Goal: Task Accomplishment & Management: Use online tool/utility

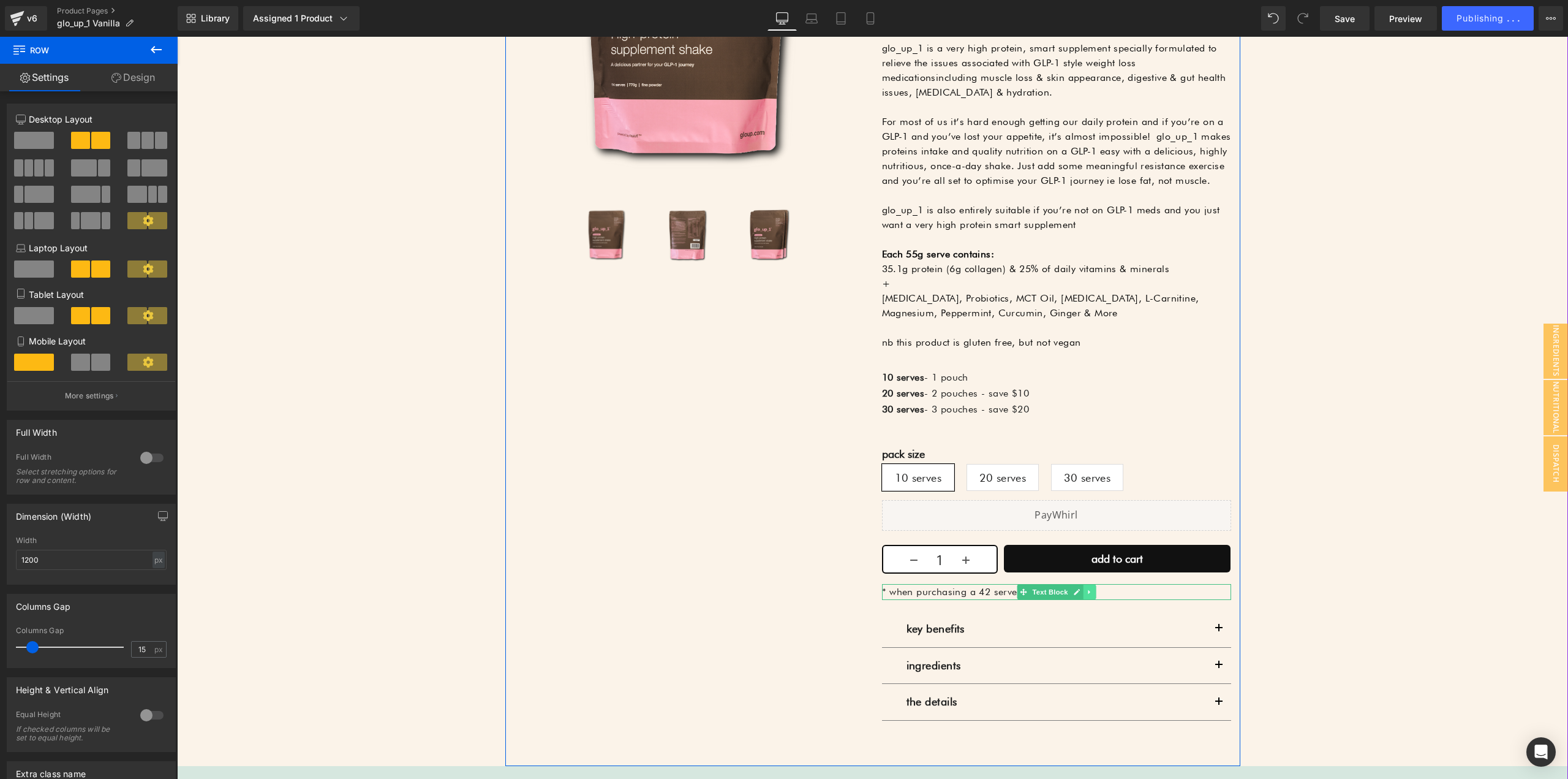
click at [1086, 595] on icon at bounding box center [1089, 592] width 7 height 8
click at [1095, 589] on link at bounding box center [1095, 591] width 13 height 15
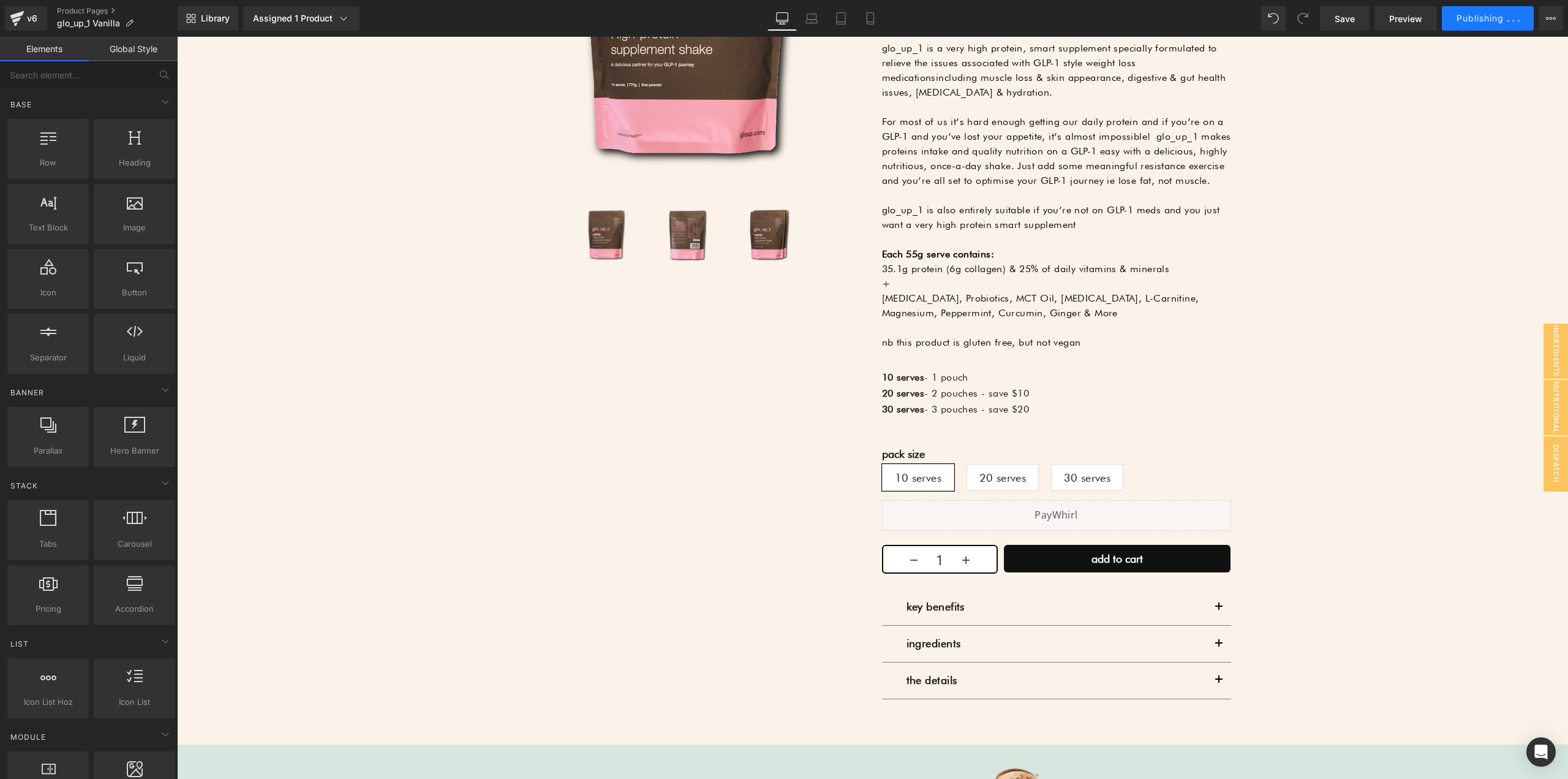
click at [1477, 20] on span "Publishing" at bounding box center [1480, 18] width 47 height 11
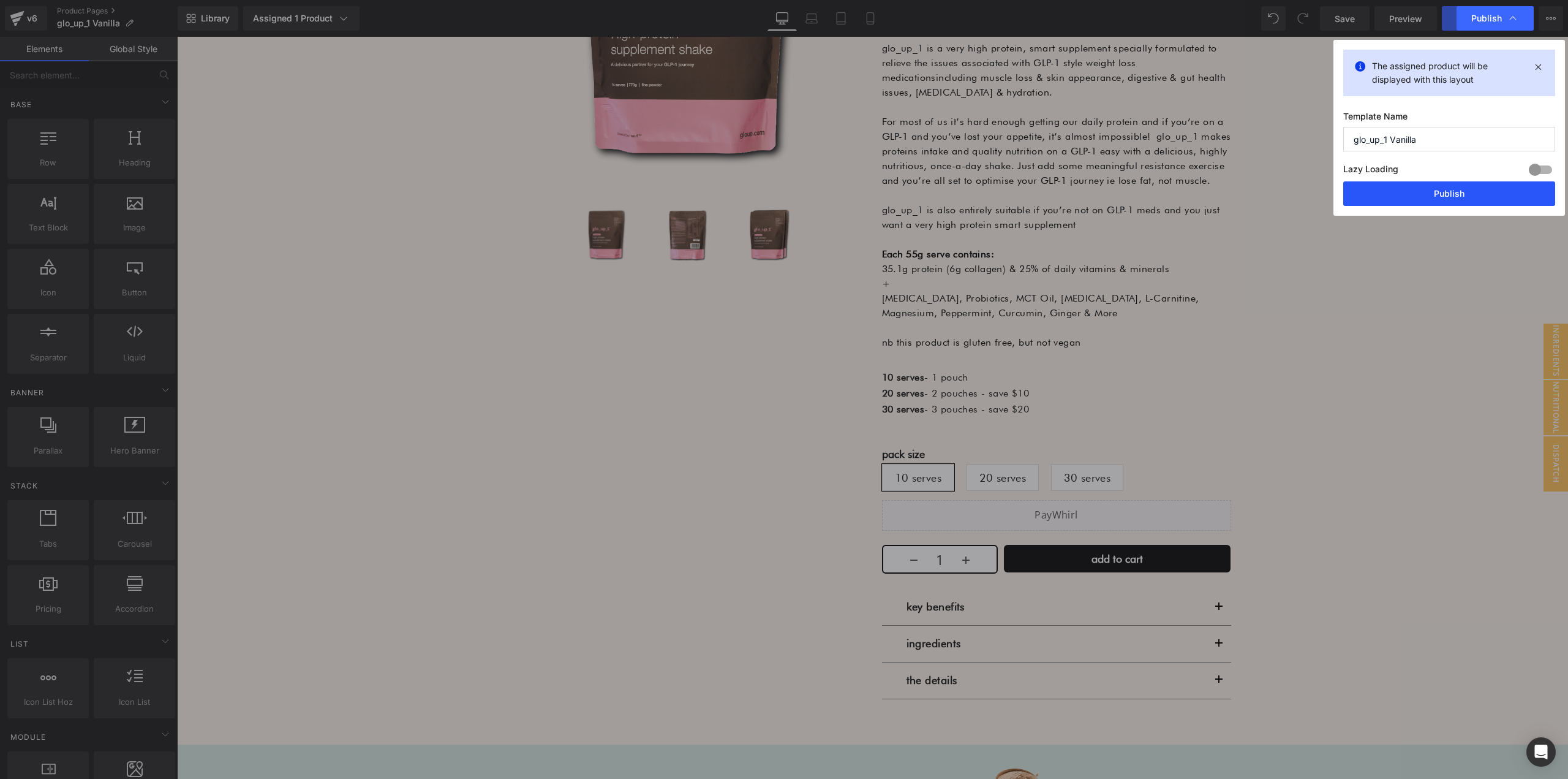
click at [1462, 187] on button "Publish" at bounding box center [1449, 194] width 212 height 24
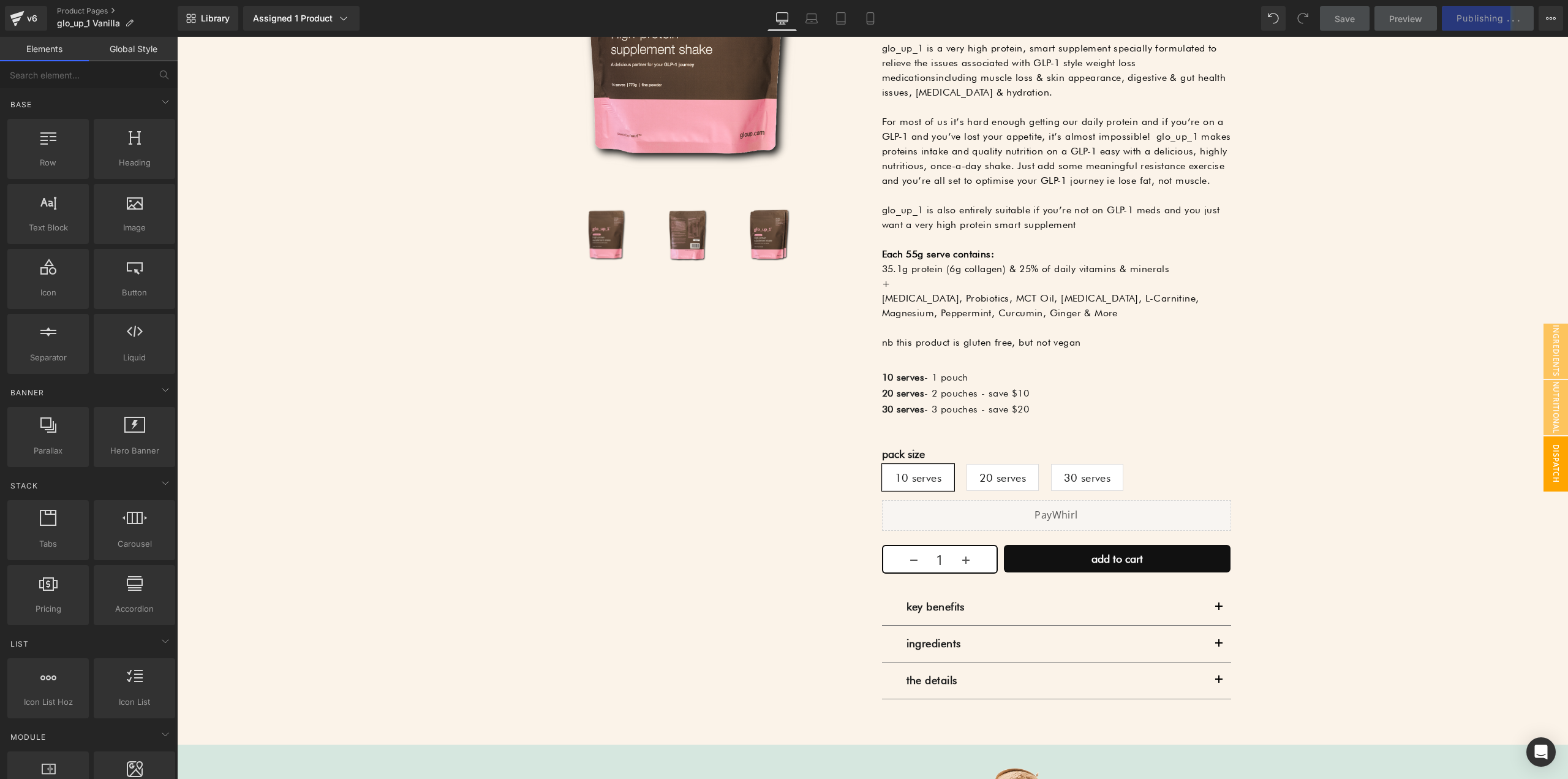
click at [1539, 472] on span "Dispatch Delay" at bounding box center [1544, 463] width 49 height 55
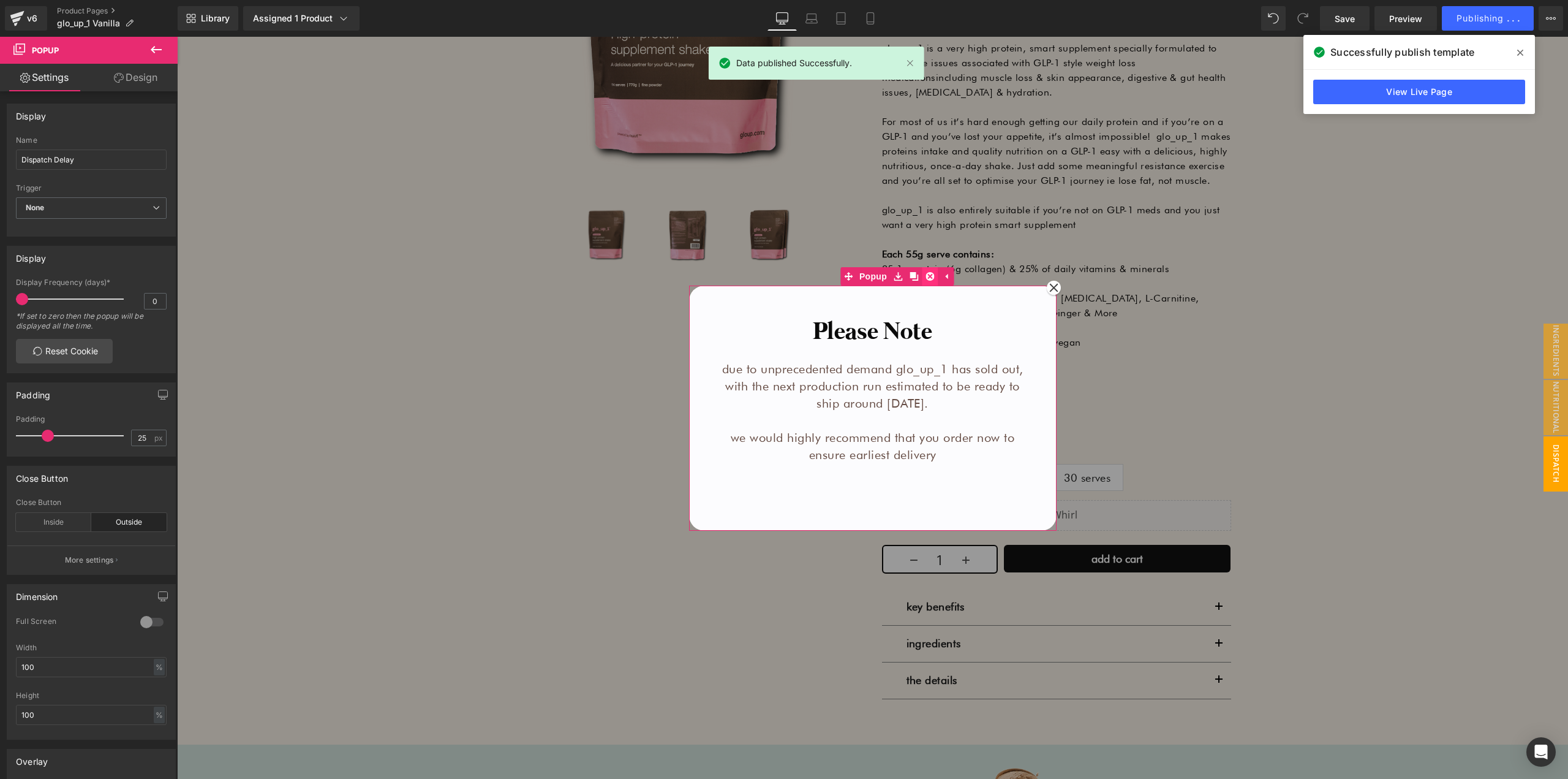
click at [925, 277] on icon at bounding box center [929, 276] width 9 height 9
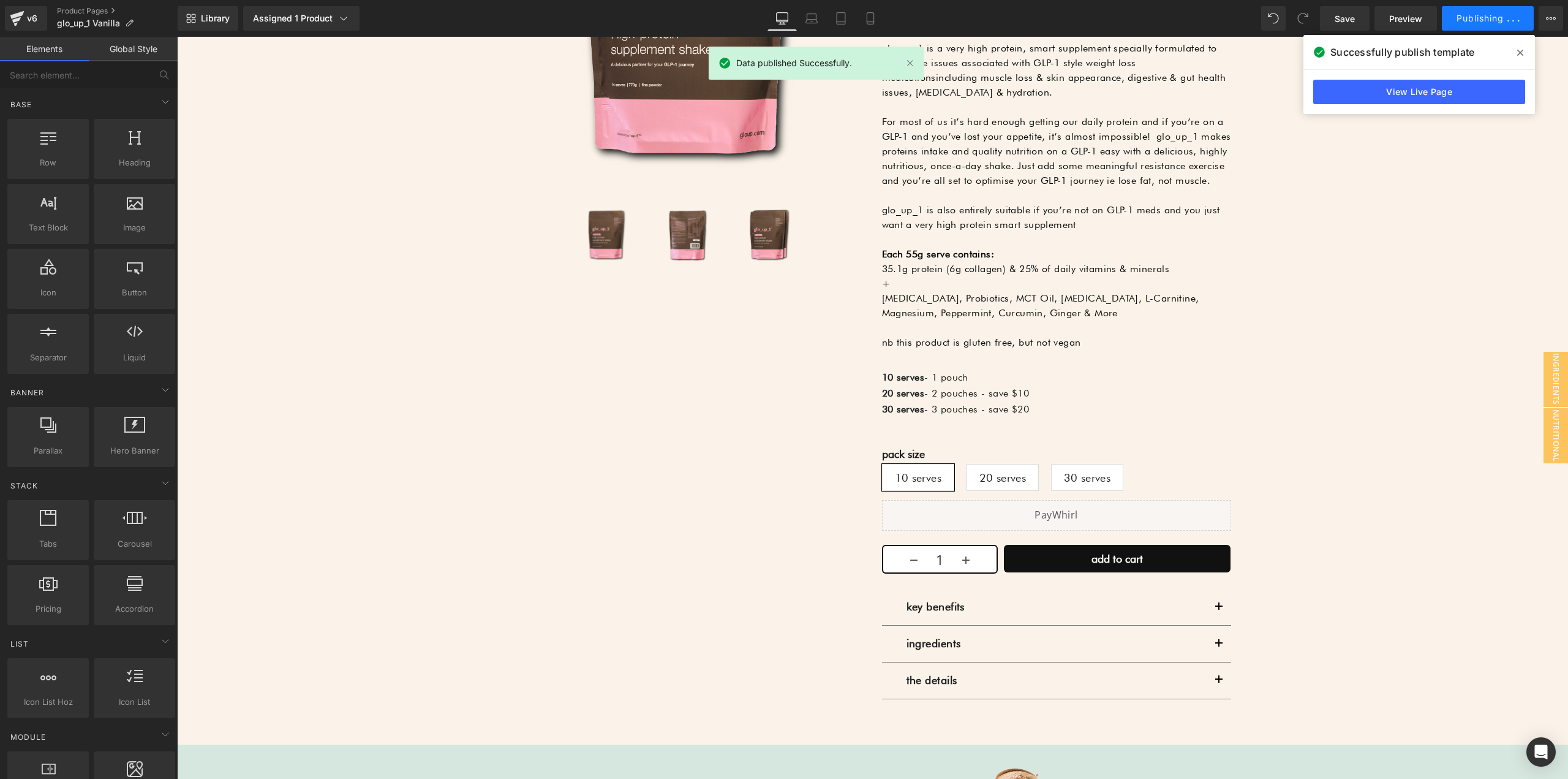
click at [1499, 18] on span "Publishing" at bounding box center [1480, 18] width 47 height 11
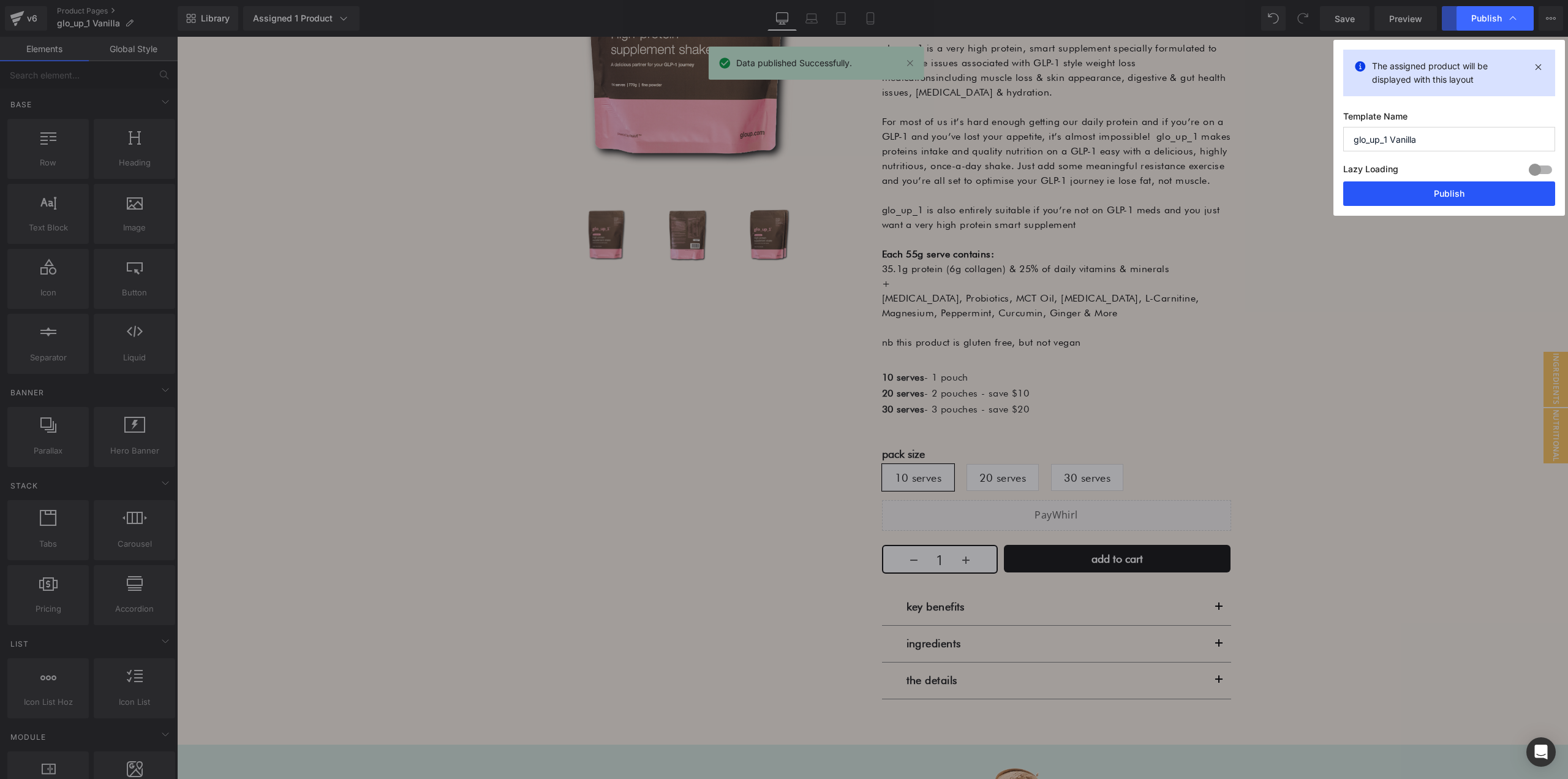
click at [1474, 188] on button "Publish" at bounding box center [1449, 194] width 212 height 24
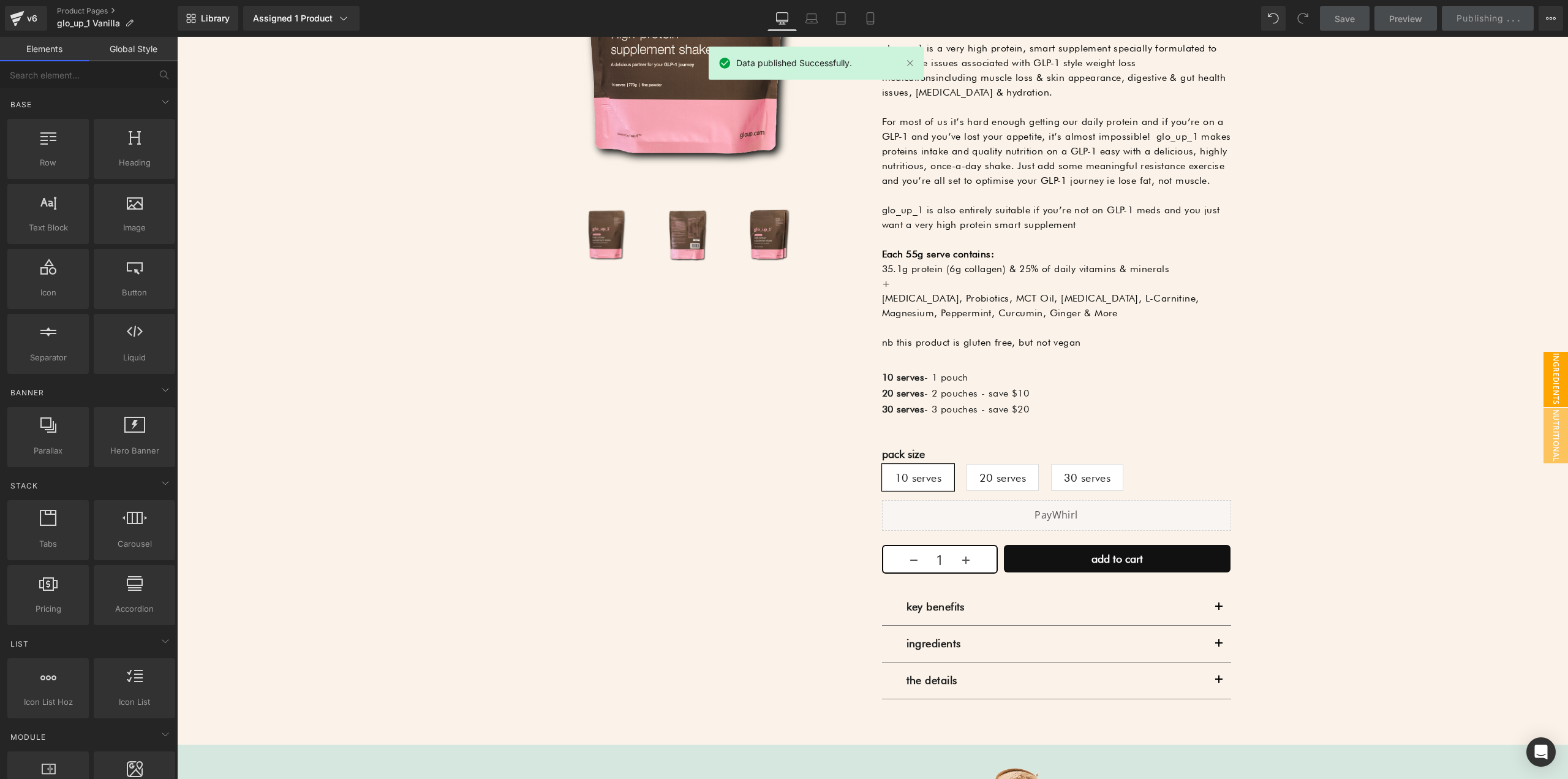
click at [1554, 384] on span "ingredients" at bounding box center [1555, 379] width 24 height 55
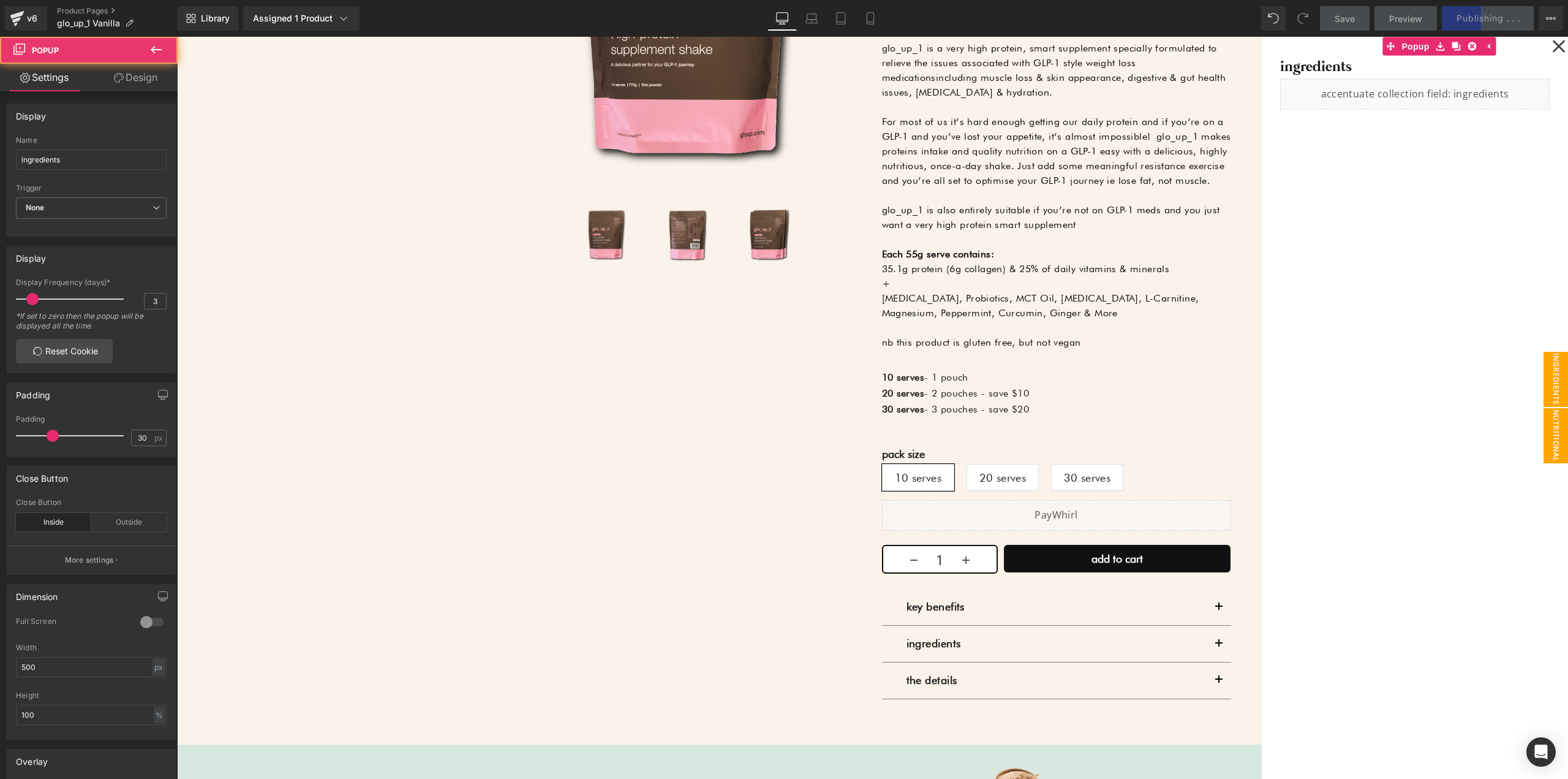
click at [1544, 440] on span "nutritional" at bounding box center [1555, 436] width 24 height 55
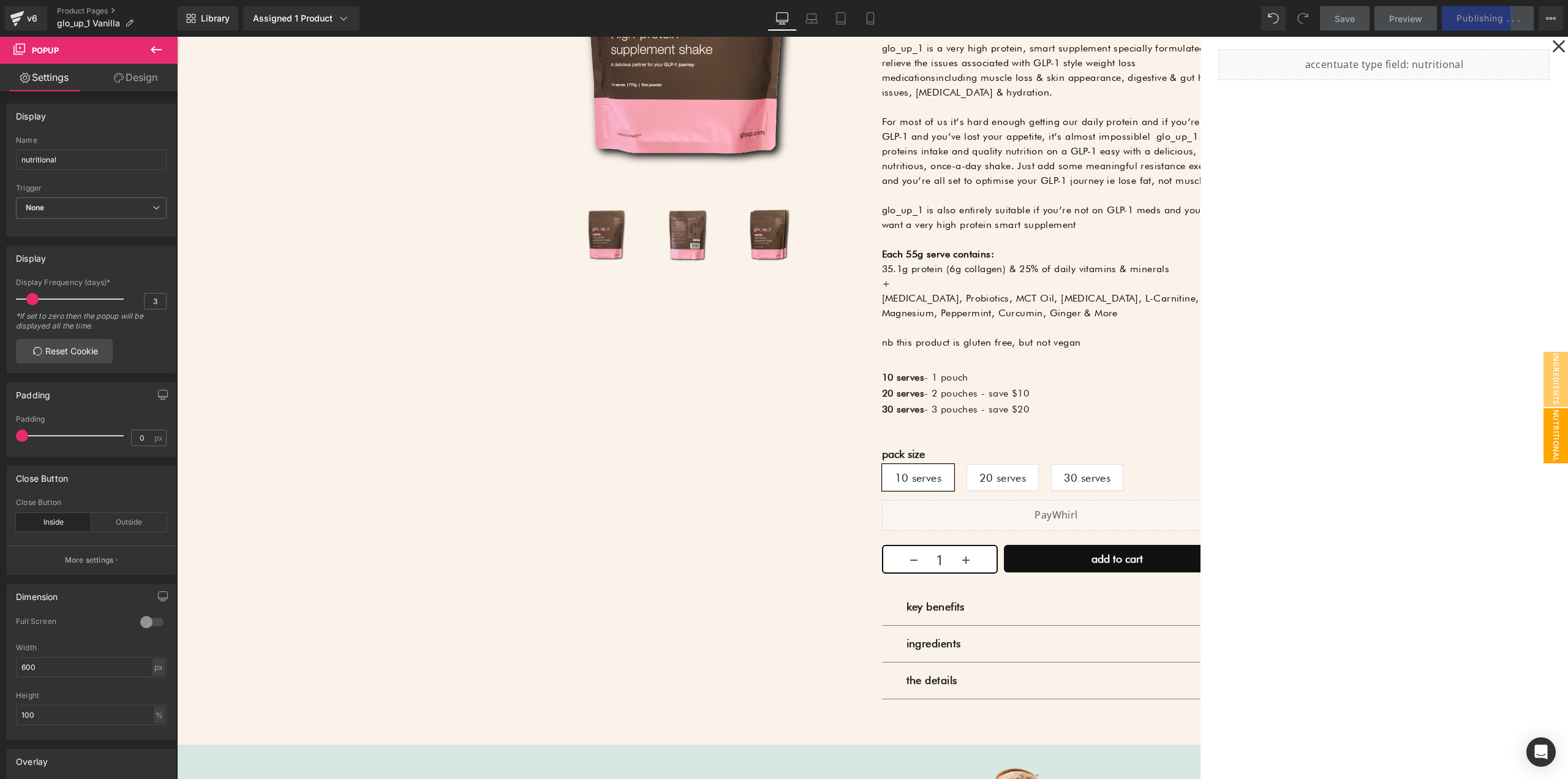
click at [711, 366] on div at bounding box center [872, 408] width 1391 height 742
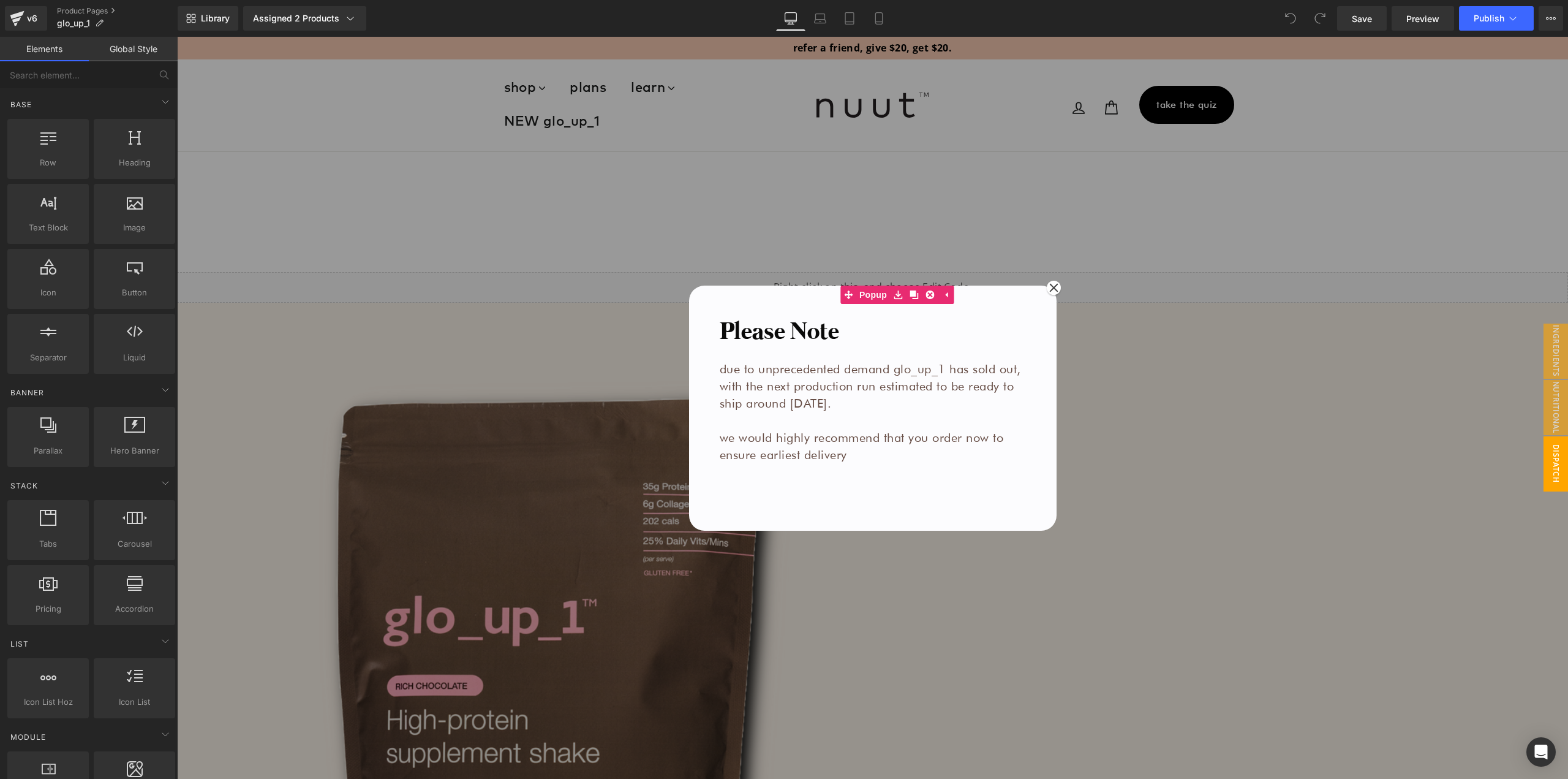
click at [1260, 299] on div at bounding box center [872, 408] width 1391 height 742
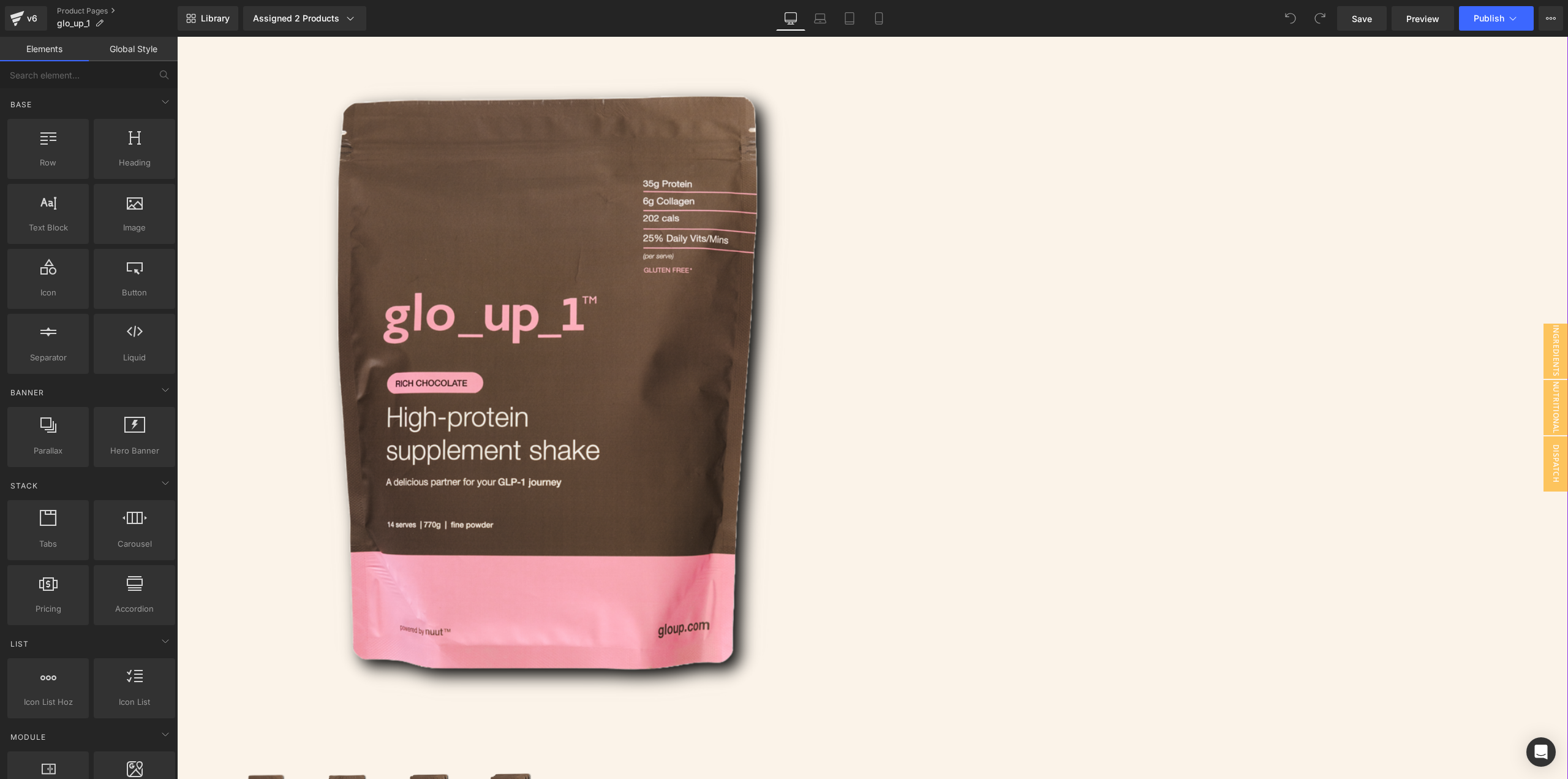
scroll to position [307, 0]
